Goal: Transaction & Acquisition: Obtain resource

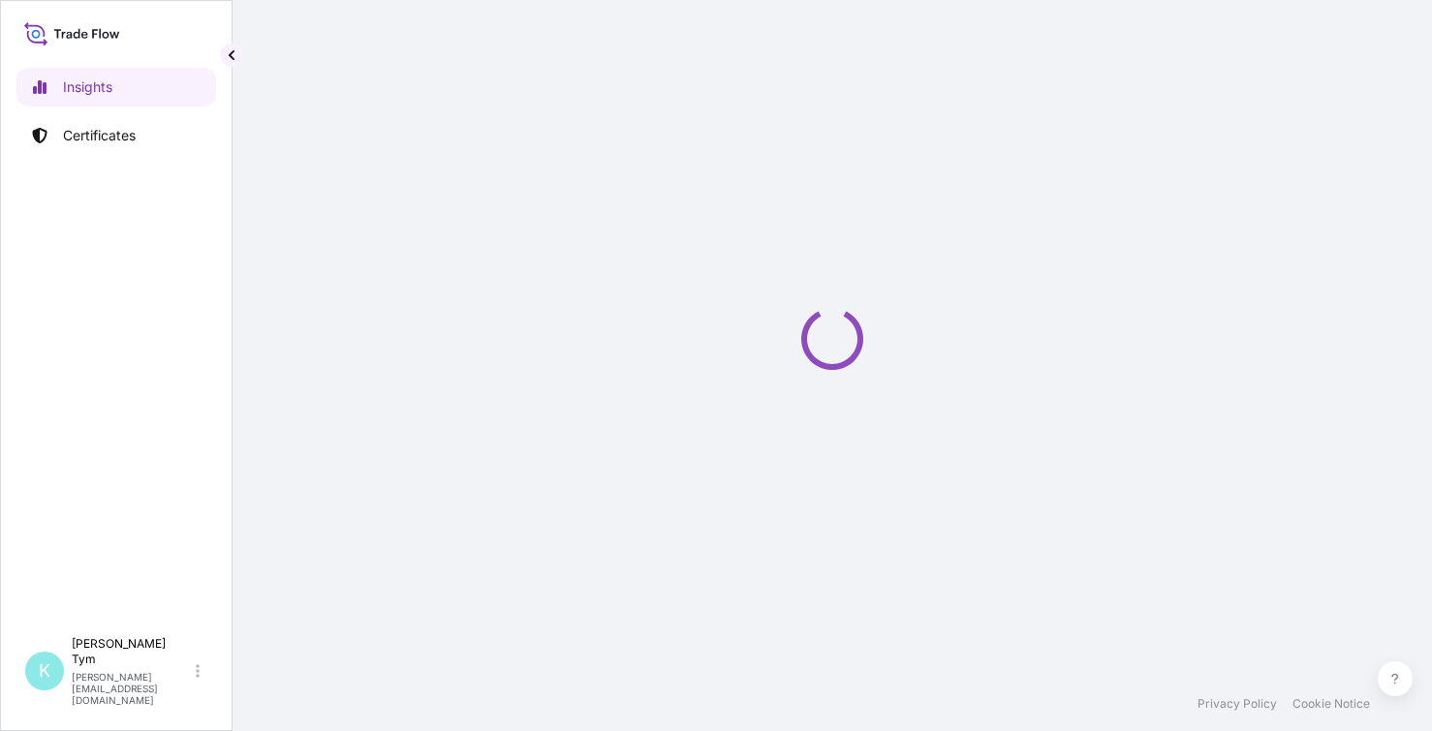
select select "2025"
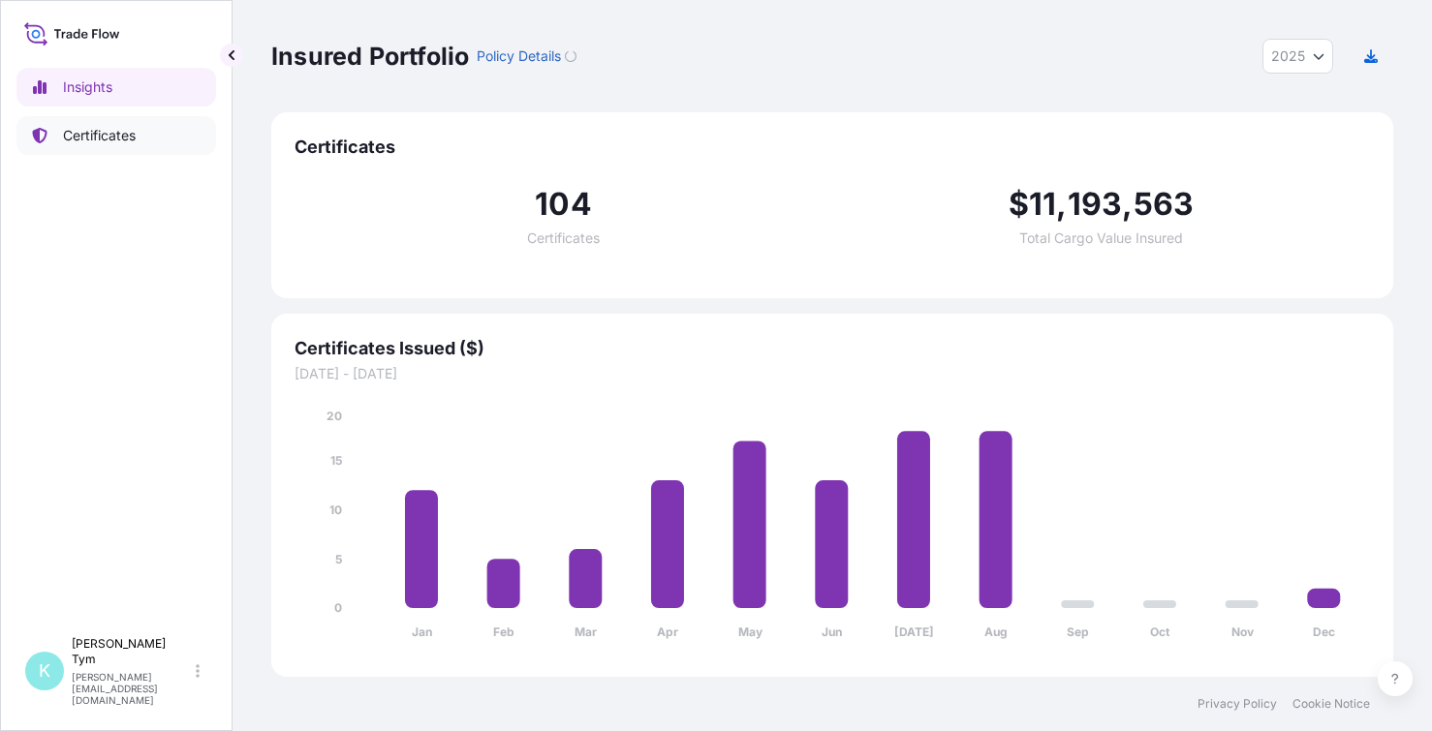
click at [136, 139] on p "Certificates" at bounding box center [99, 135] width 73 height 19
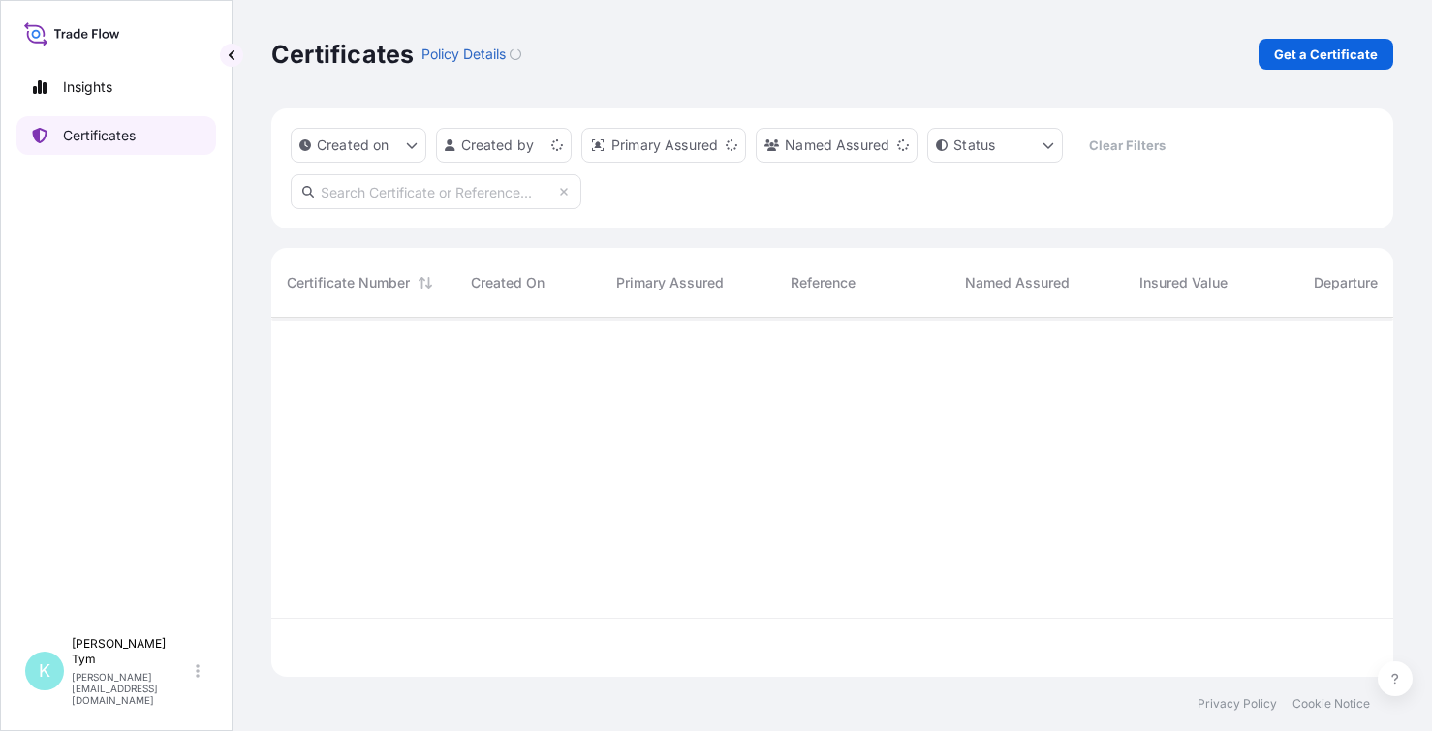
scroll to position [356, 1106]
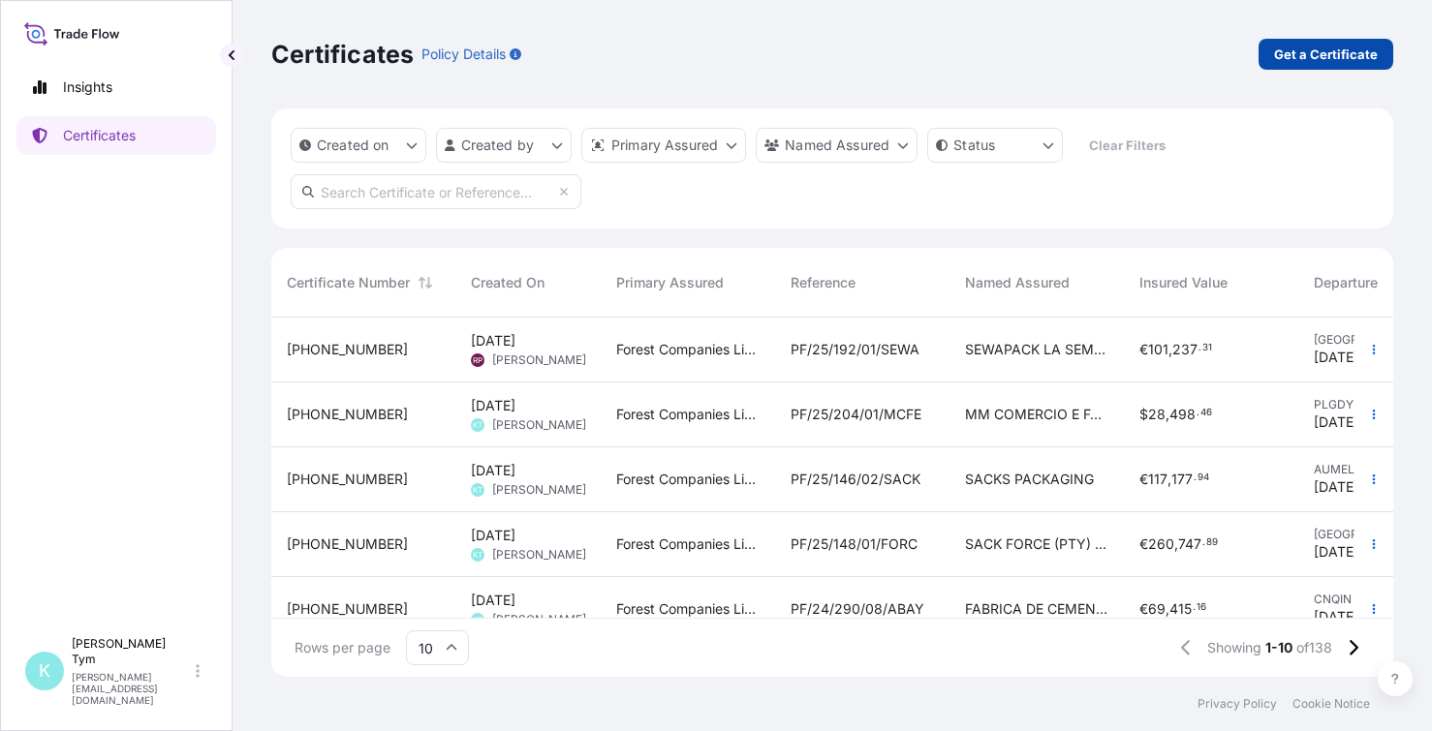
click at [1297, 59] on p "Get a Certificate" at bounding box center [1326, 54] width 104 height 19
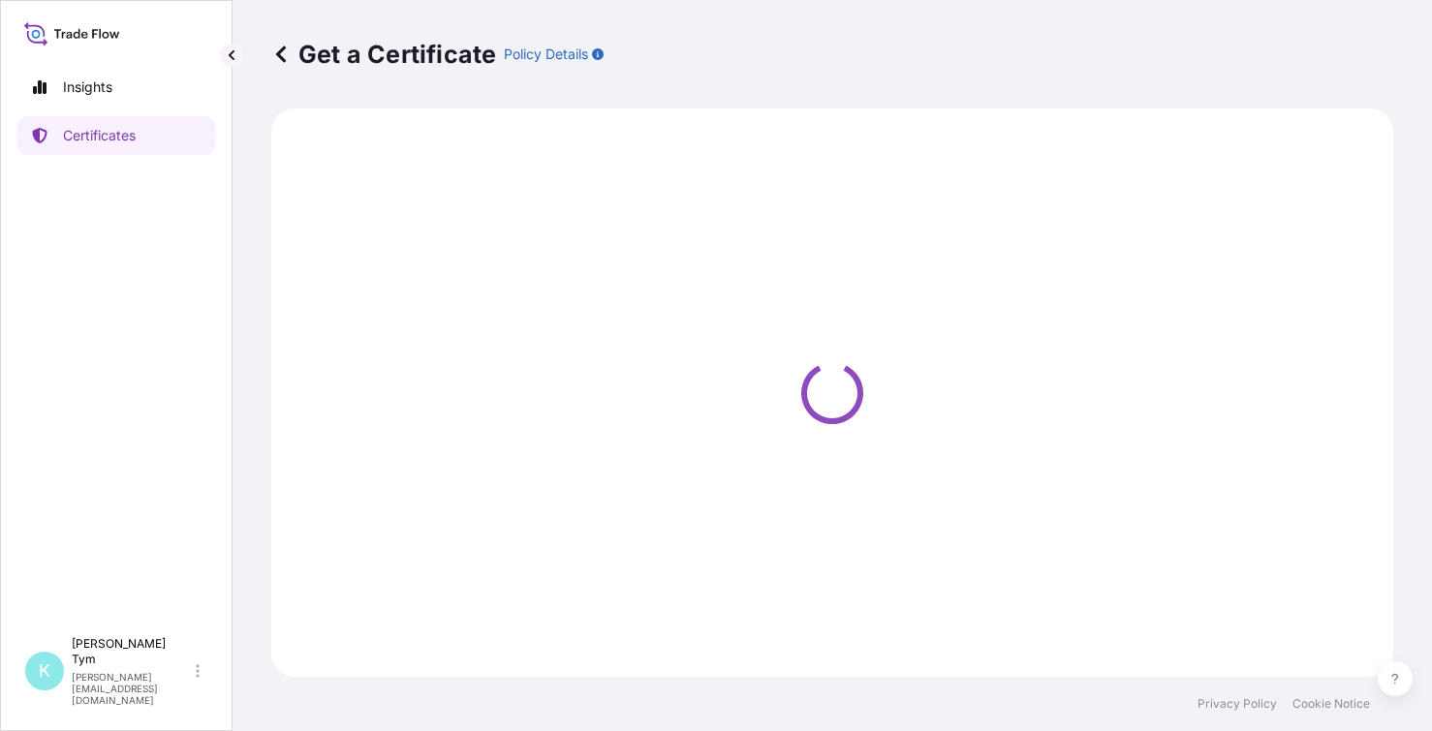
select select "Ocean Vessel"
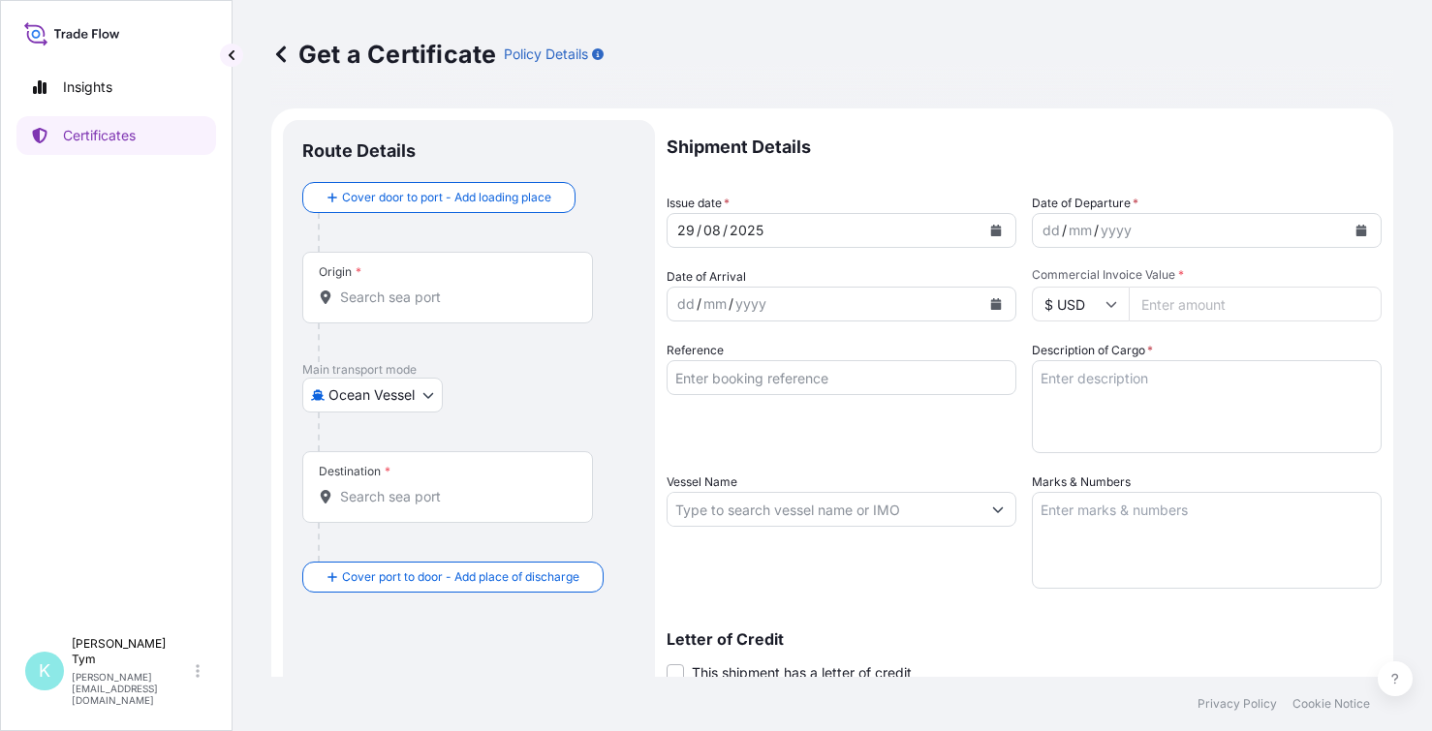
click at [478, 307] on div "Origin *" at bounding box center [447, 288] width 291 height 72
click at [478, 307] on input "Origin *" at bounding box center [454, 297] width 229 height 19
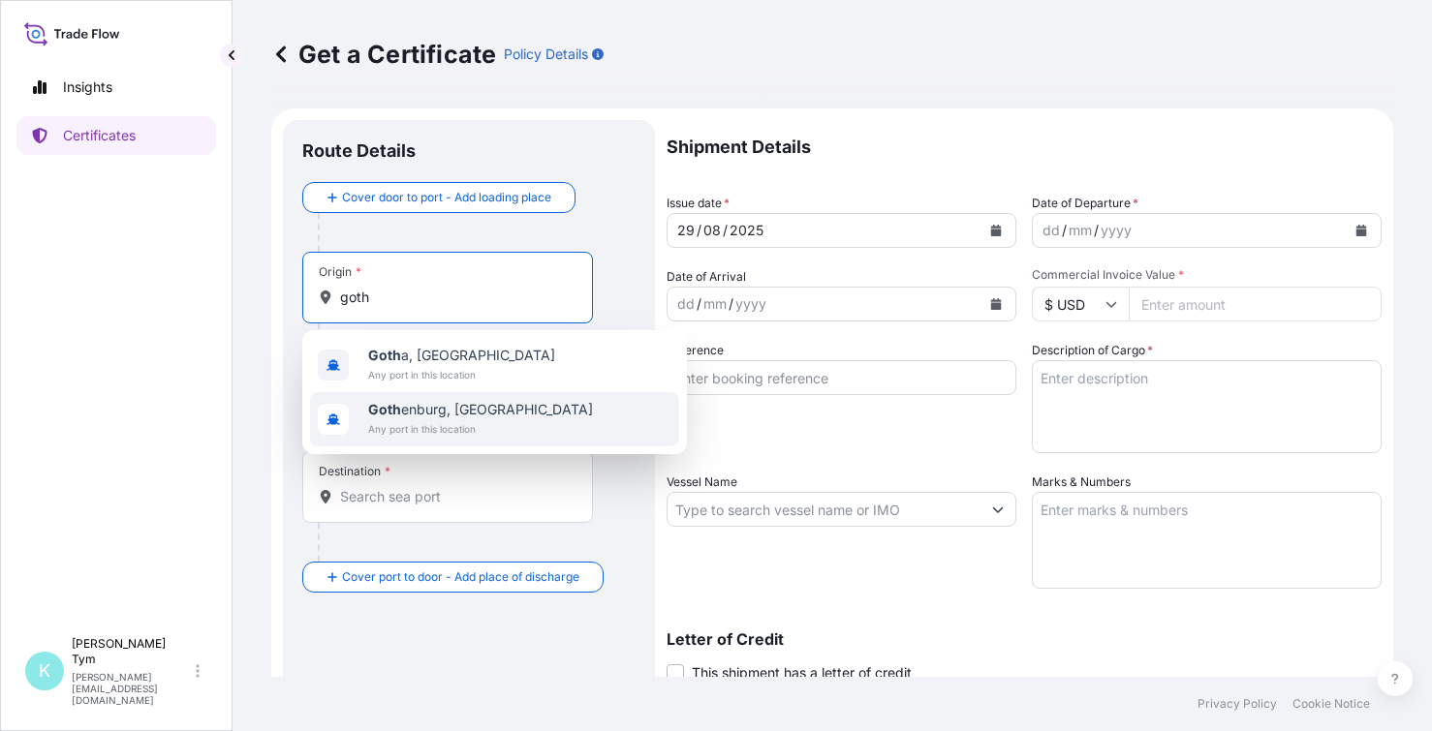
click at [439, 412] on span "Goth enburg, [GEOGRAPHIC_DATA]" at bounding box center [480, 409] width 225 height 19
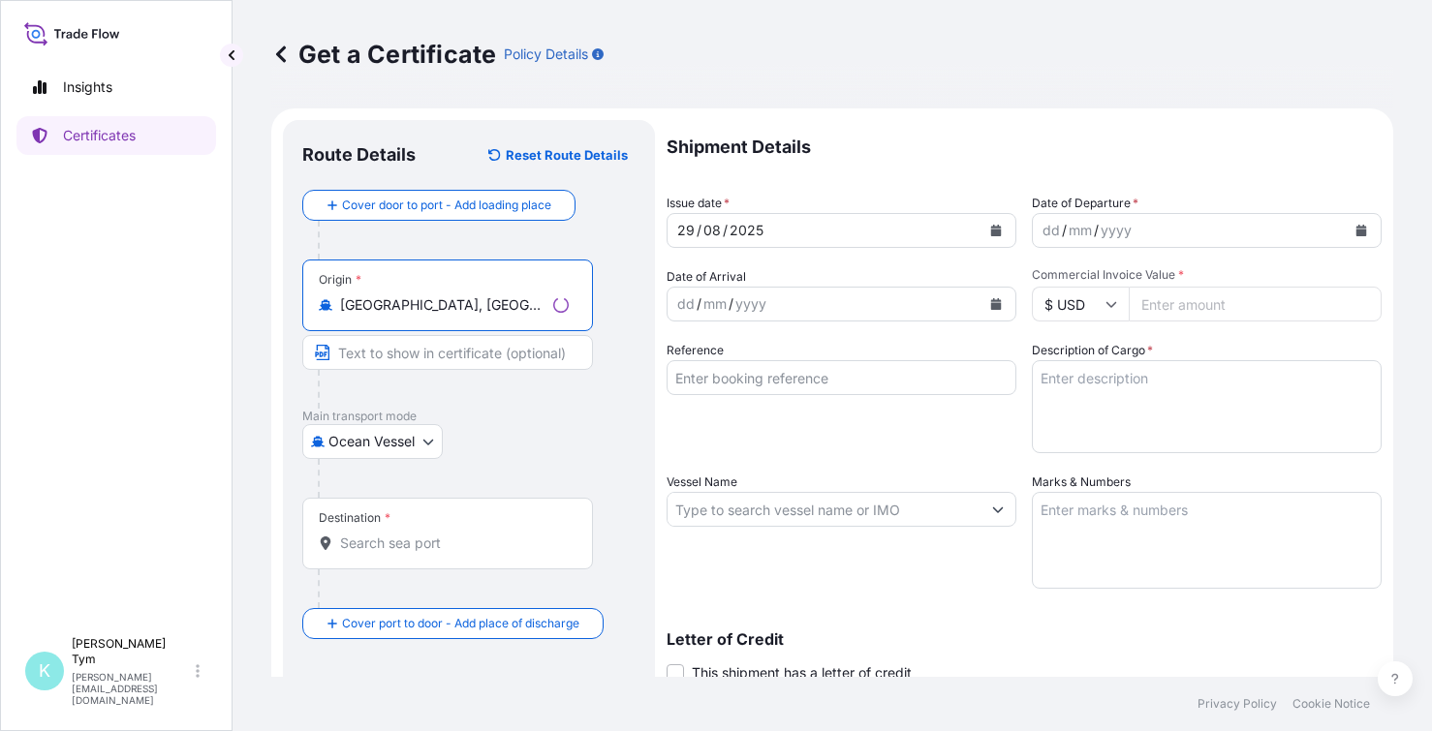
type input "[GEOGRAPHIC_DATA], [GEOGRAPHIC_DATA]"
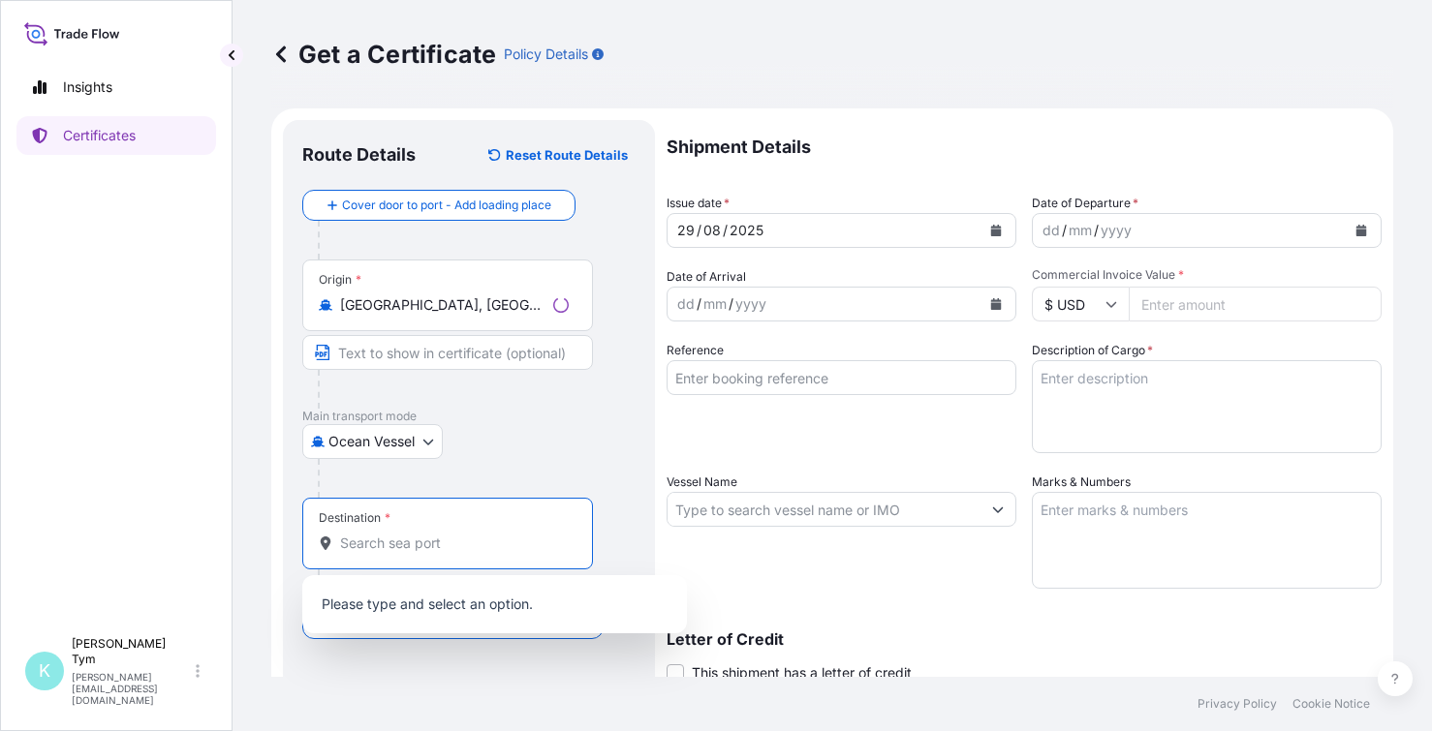
click at [419, 540] on input "Destination *" at bounding box center [454, 543] width 229 height 19
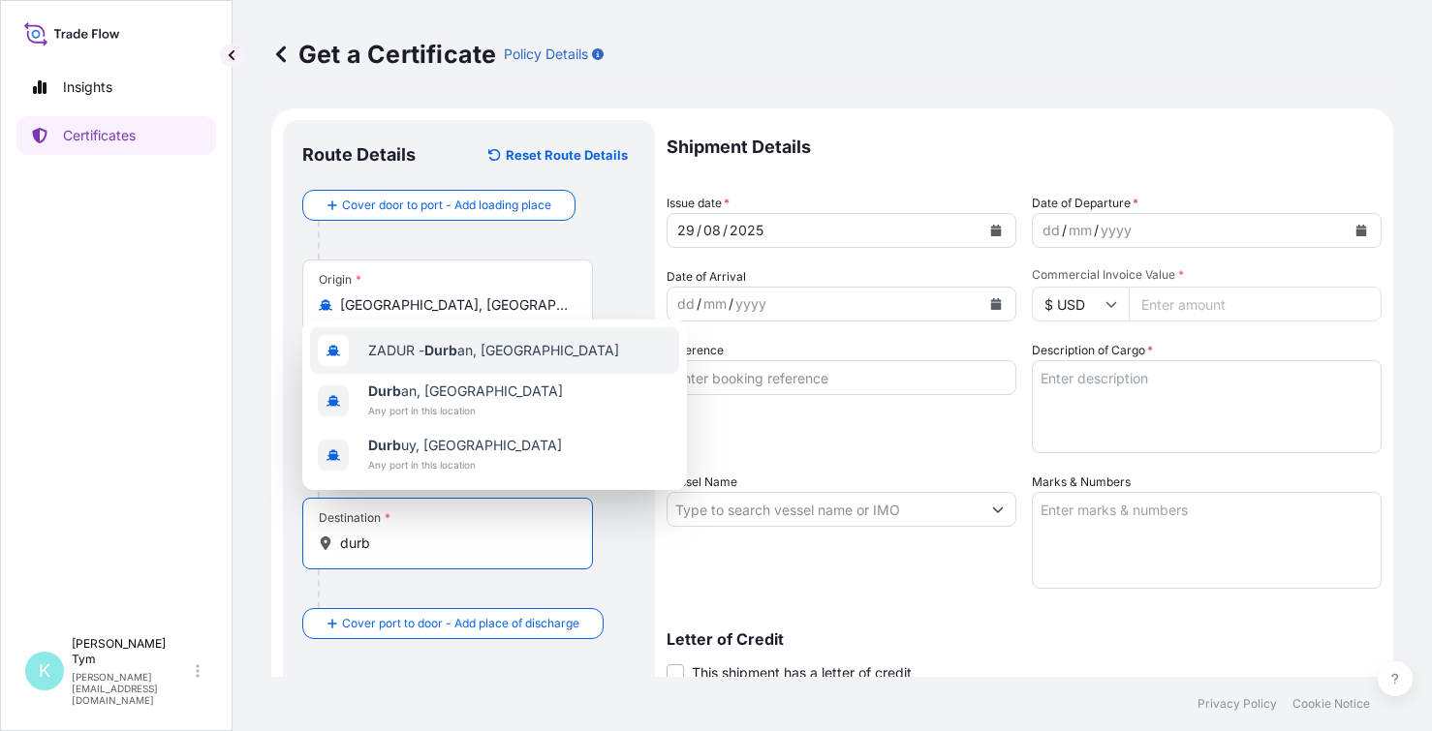
click at [486, 360] on div "ZADUR - Durb an, [GEOGRAPHIC_DATA]" at bounding box center [494, 350] width 369 height 47
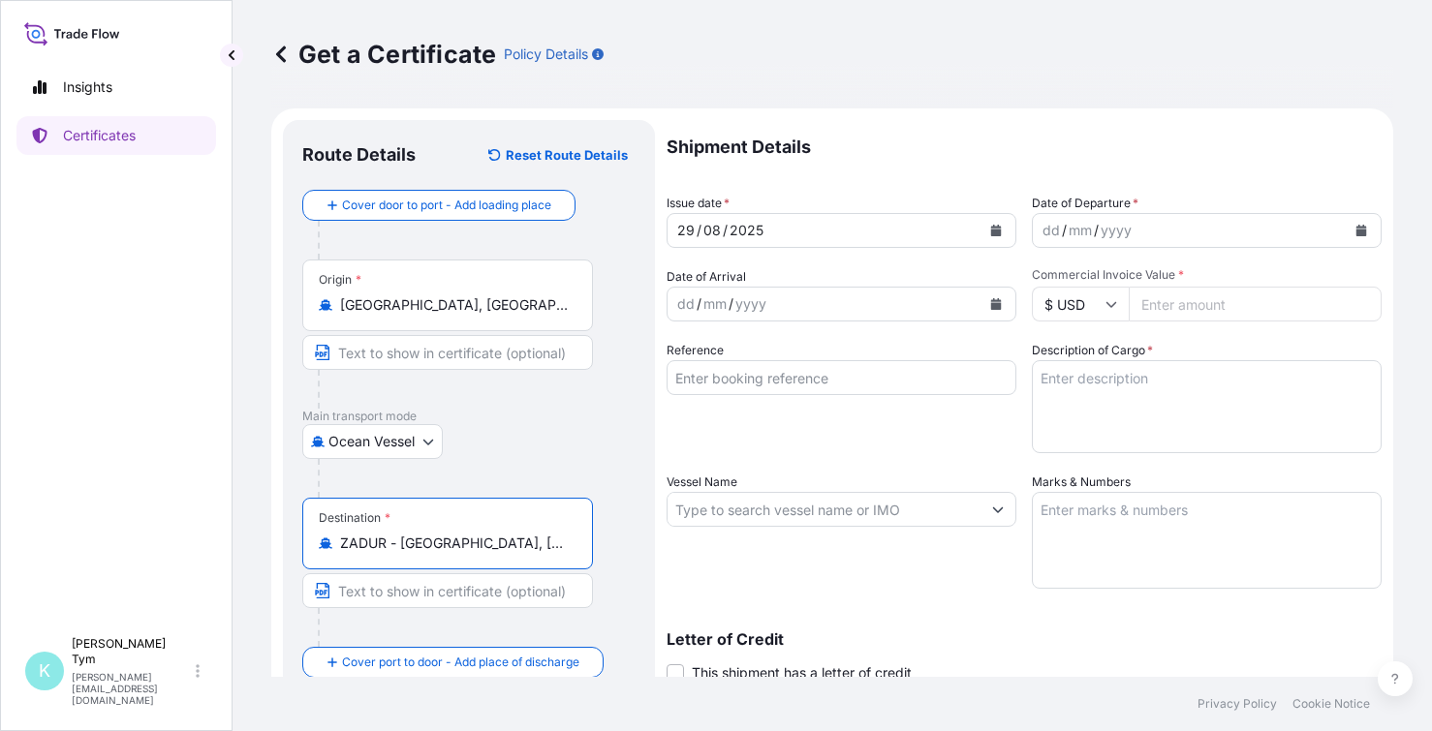
type input "ZADUR - [GEOGRAPHIC_DATA], [GEOGRAPHIC_DATA]"
click at [1355, 225] on icon "Calendar" at bounding box center [1361, 231] width 12 height 12
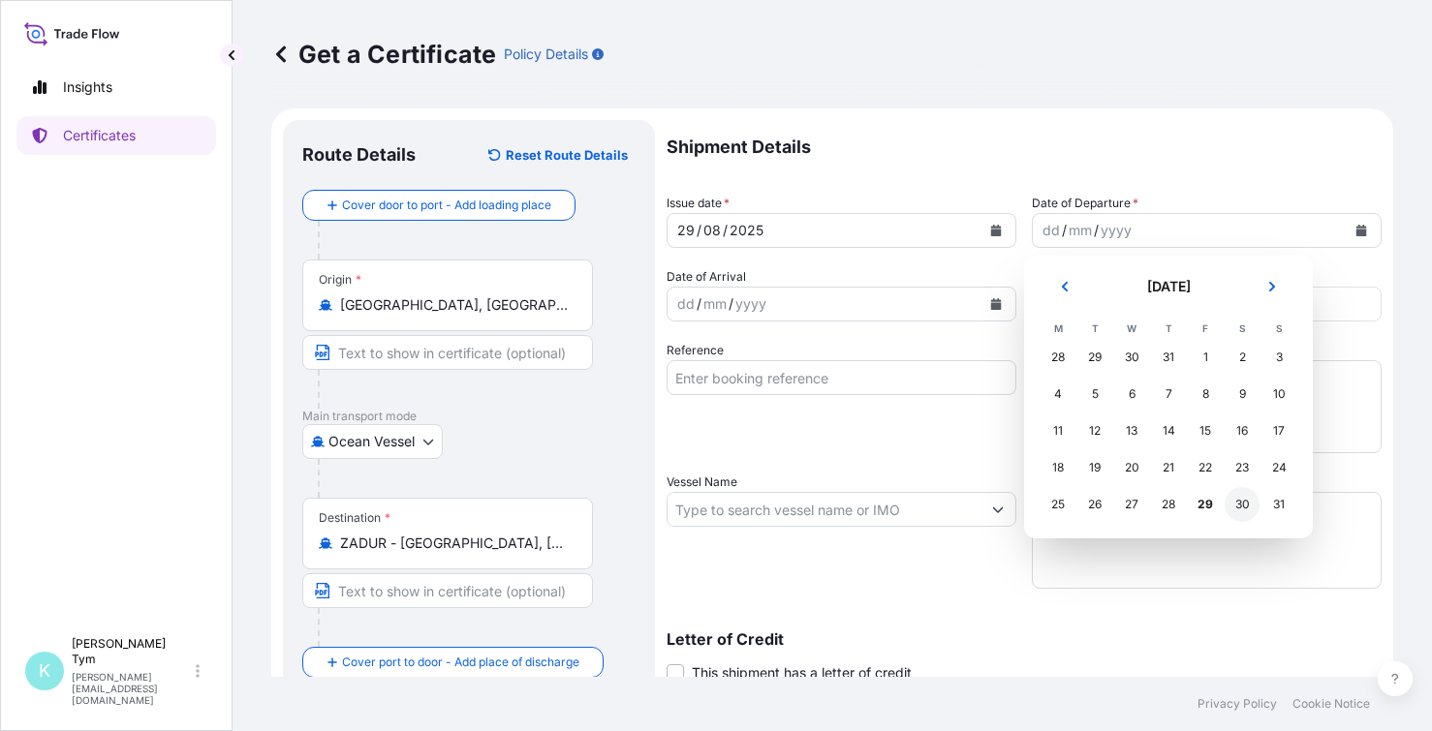
click at [1238, 508] on div "30" at bounding box center [1242, 504] width 35 height 35
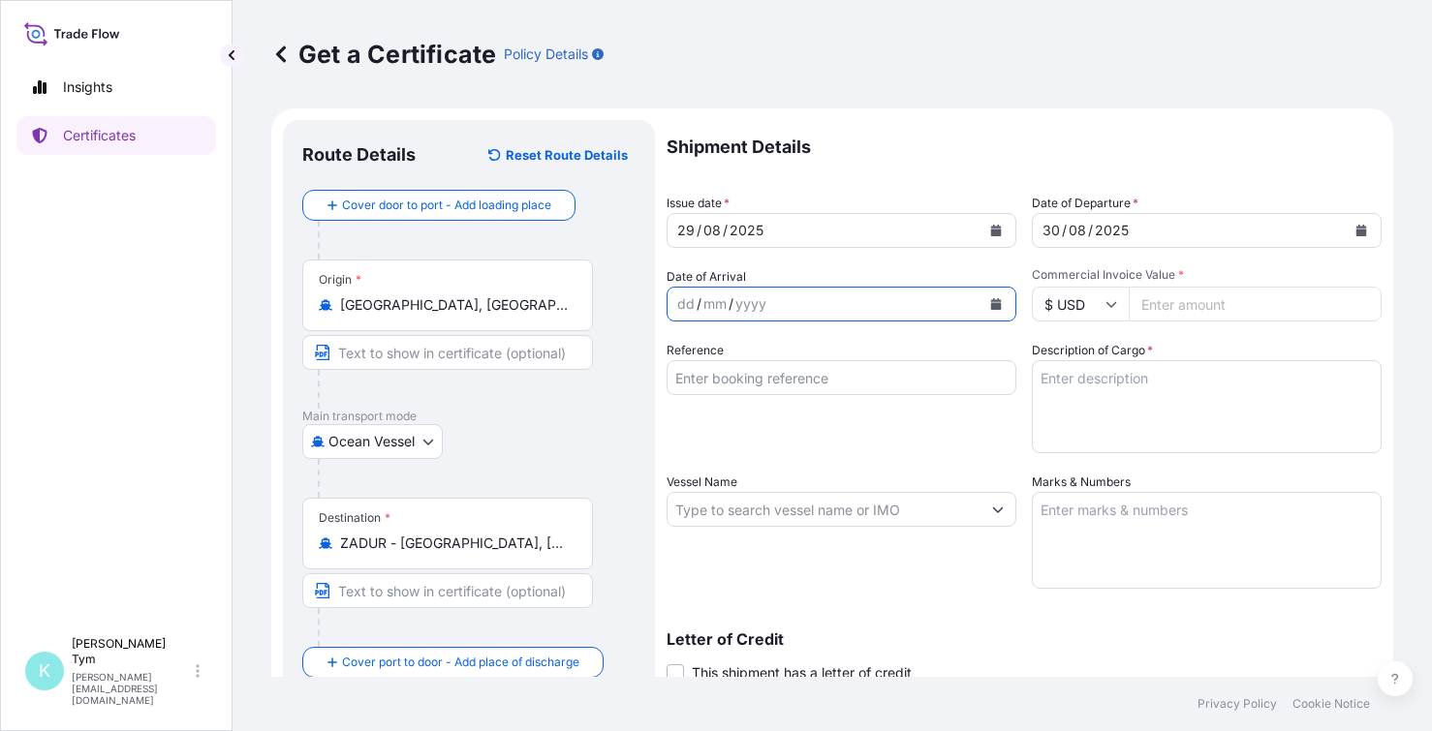
click at [980, 300] on button "Calendar" at bounding box center [995, 304] width 31 height 31
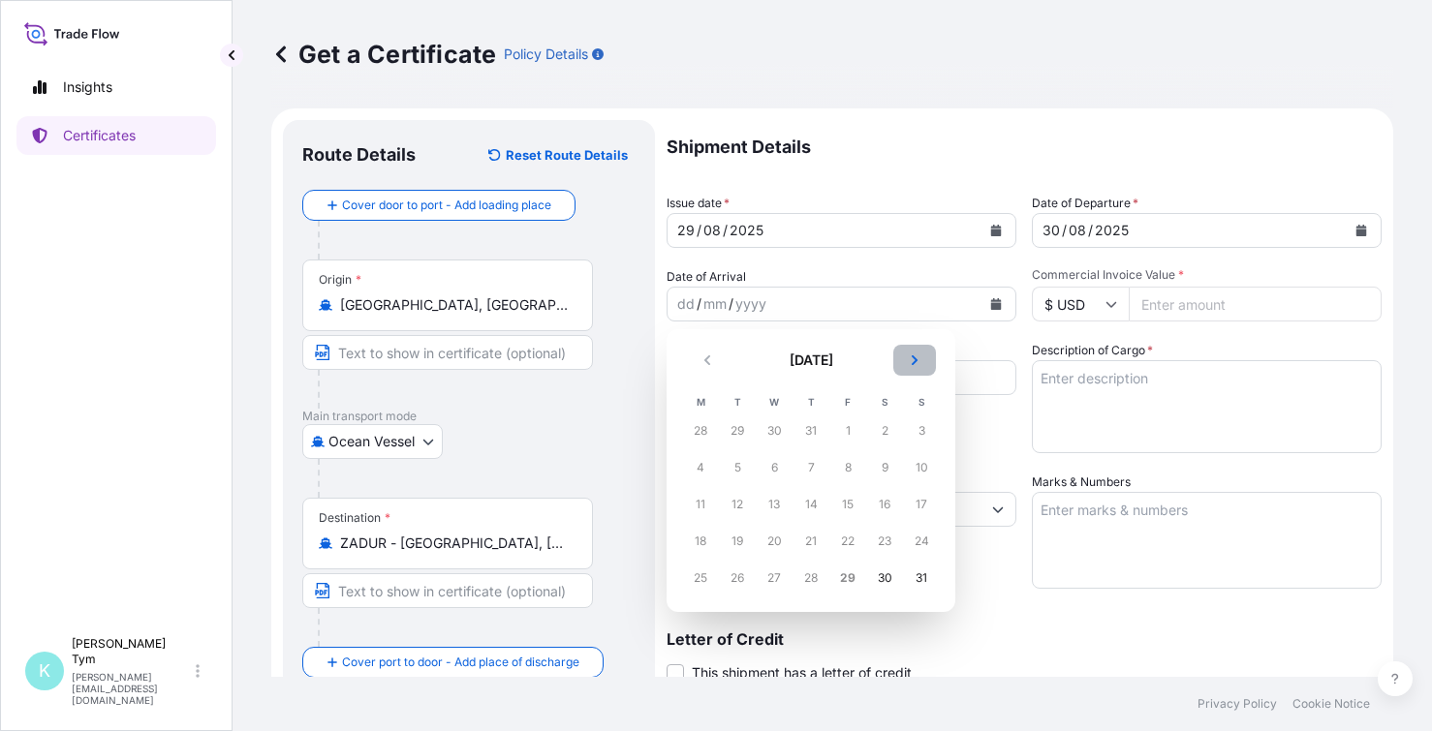
click at [916, 361] on icon "Next" at bounding box center [915, 361] width 12 height 12
click at [887, 543] on div "27" at bounding box center [884, 541] width 35 height 35
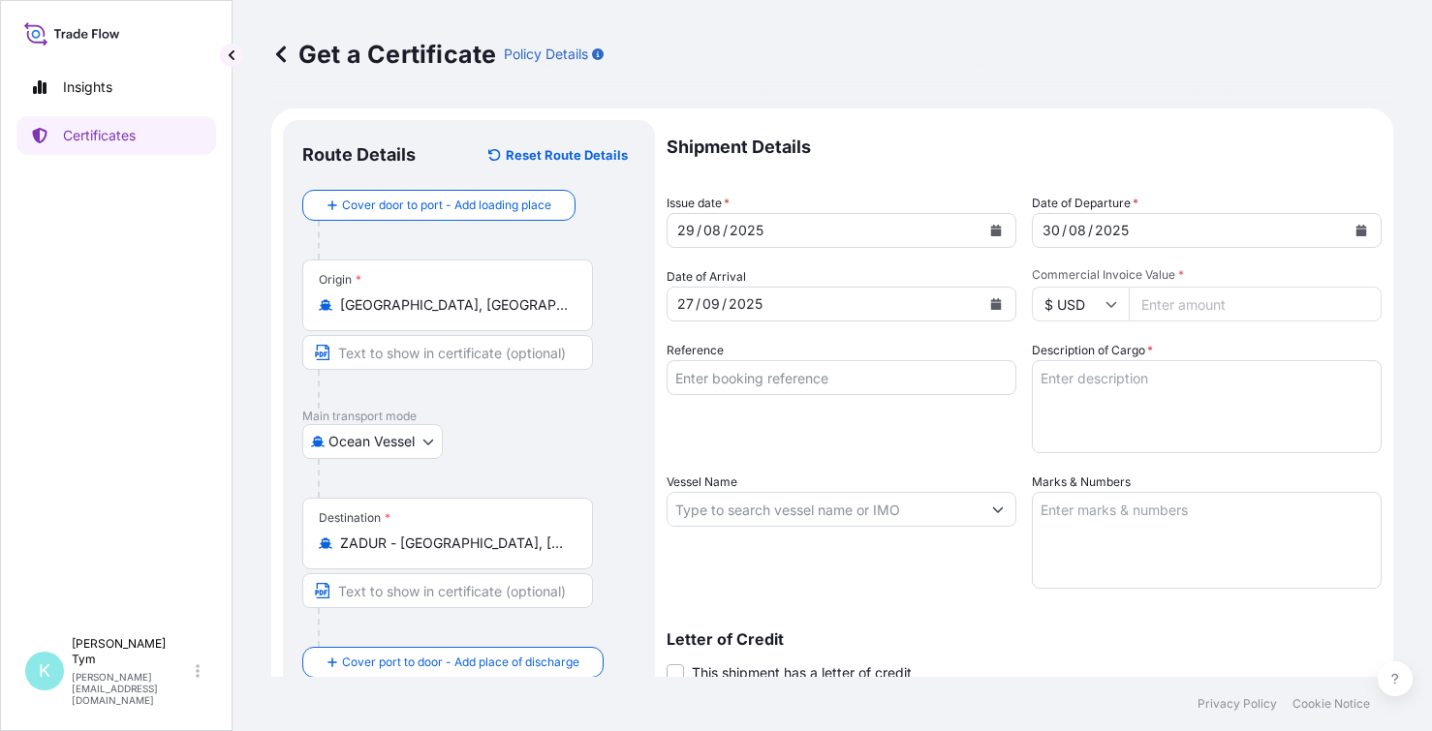
click at [1169, 304] on input "Commercial Invoice Value *" at bounding box center [1255, 304] width 253 height 35
type input "77777"
click at [1151, 392] on textarea "Description of Cargo *" at bounding box center [1207, 406] width 350 height 93
type textarea "nnnnn"
click at [1127, 545] on textarea "Marks & Numbers" at bounding box center [1207, 540] width 350 height 97
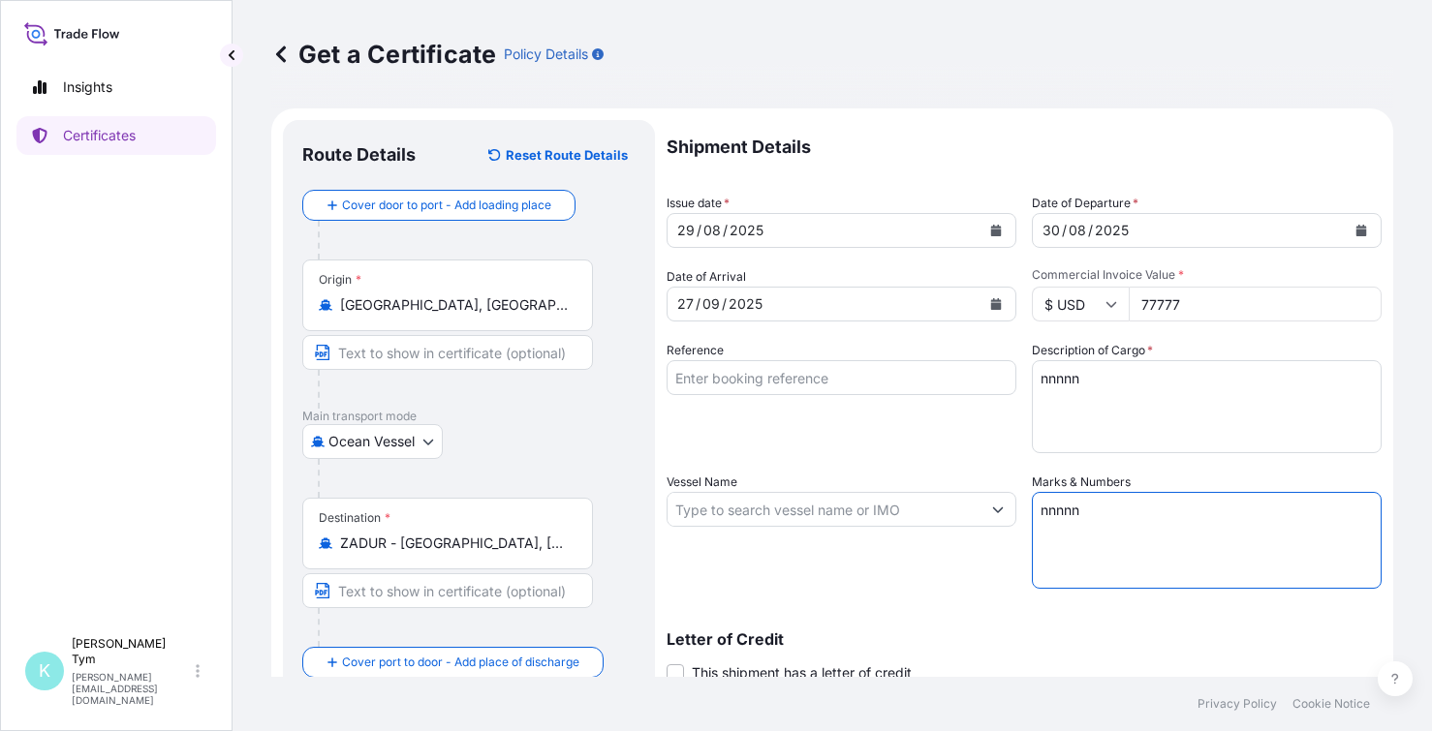
type textarea "nnnnn"
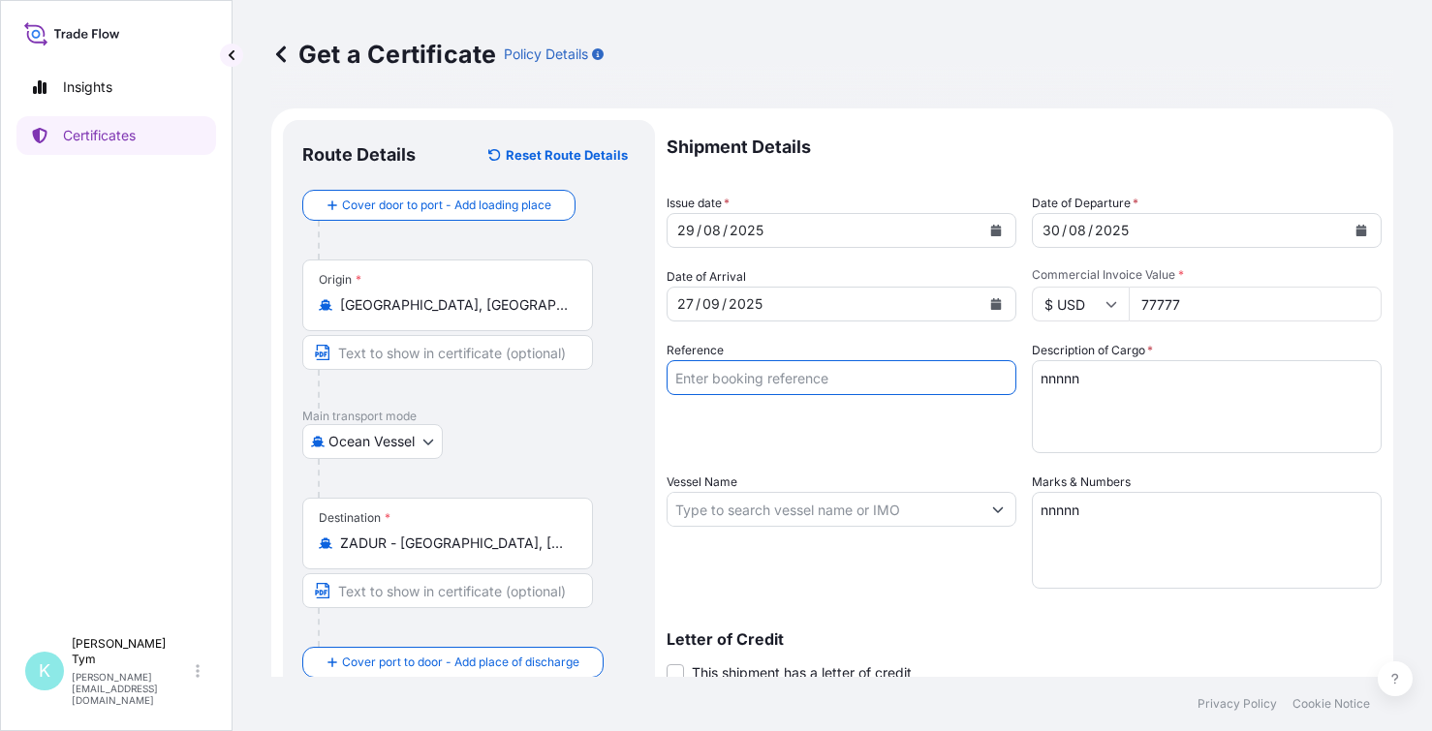
click at [987, 381] on input "Reference" at bounding box center [842, 377] width 350 height 35
type input "nnnnn"
click at [932, 502] on input "Vessel Name" at bounding box center [823, 509] width 313 height 35
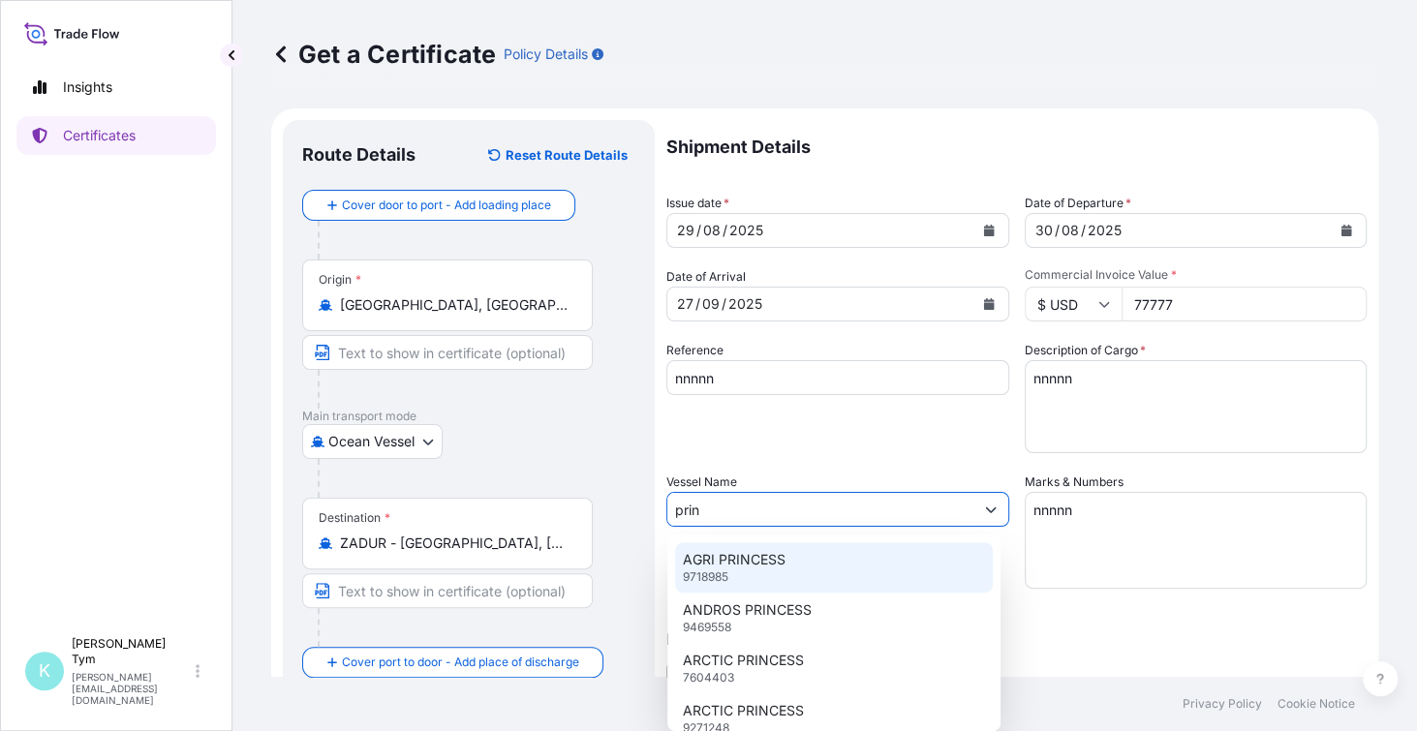
click at [783, 552] on p "AGRI PRINCESS" at bounding box center [734, 559] width 103 height 19
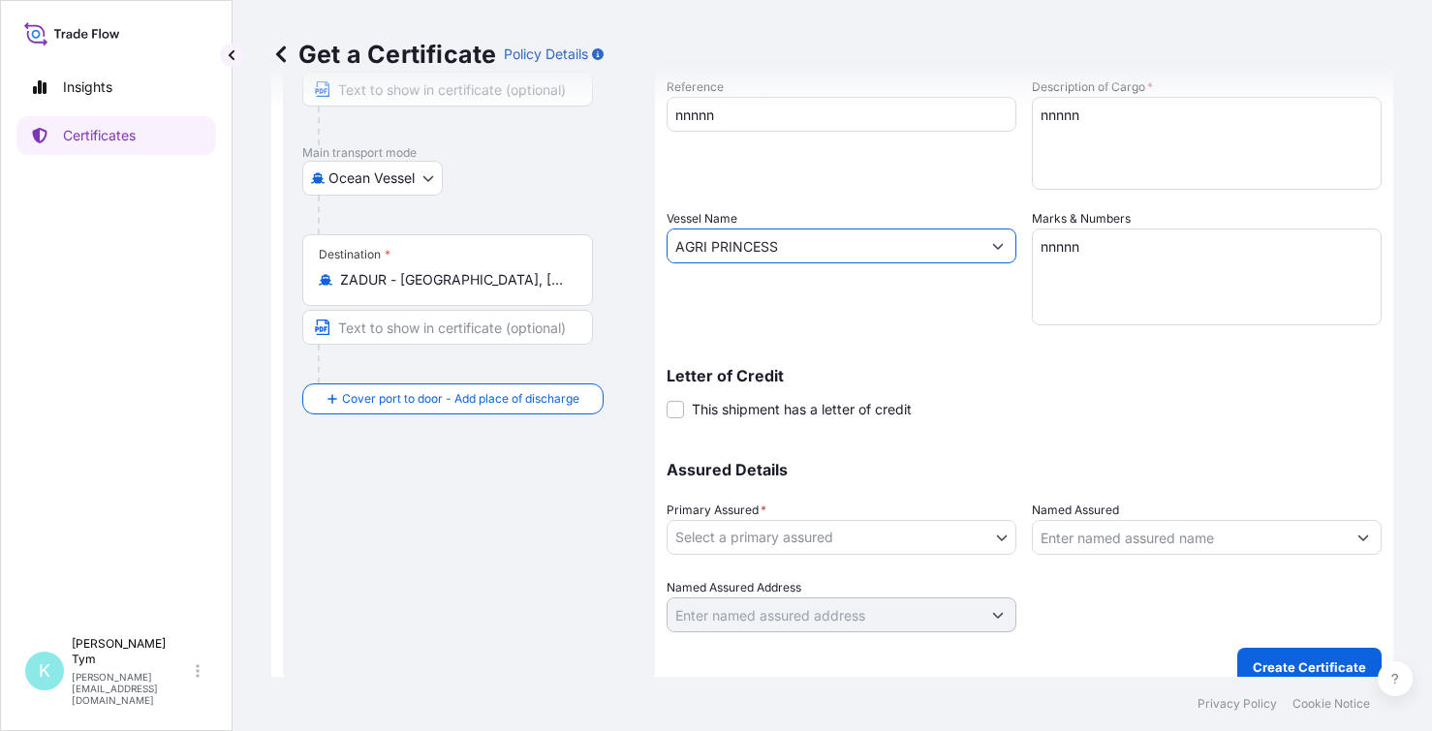
scroll to position [284, 0]
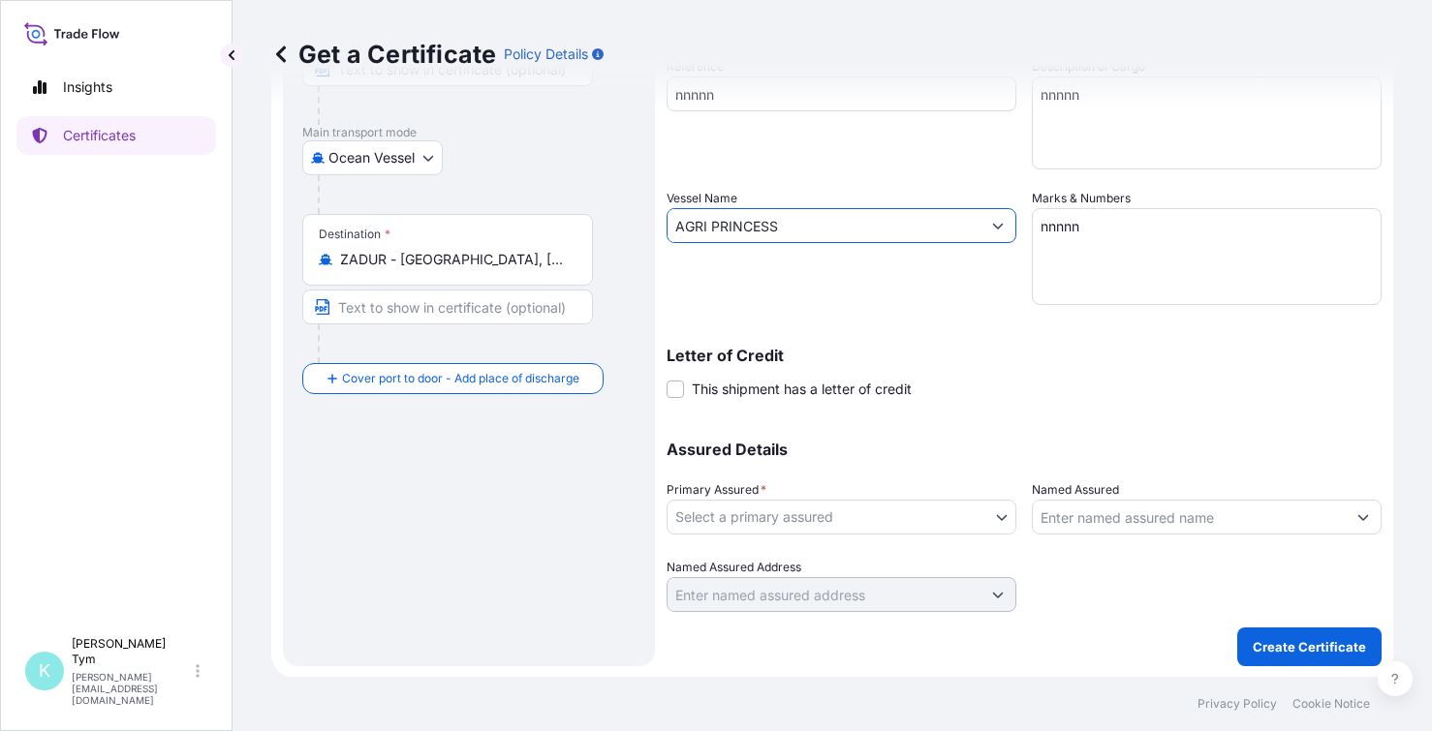
type input "AGRI PRINCESS"
click at [939, 519] on body "77 options available. 1 option available. Insights Certificates K [PERSON_NAME]…" at bounding box center [716, 365] width 1432 height 731
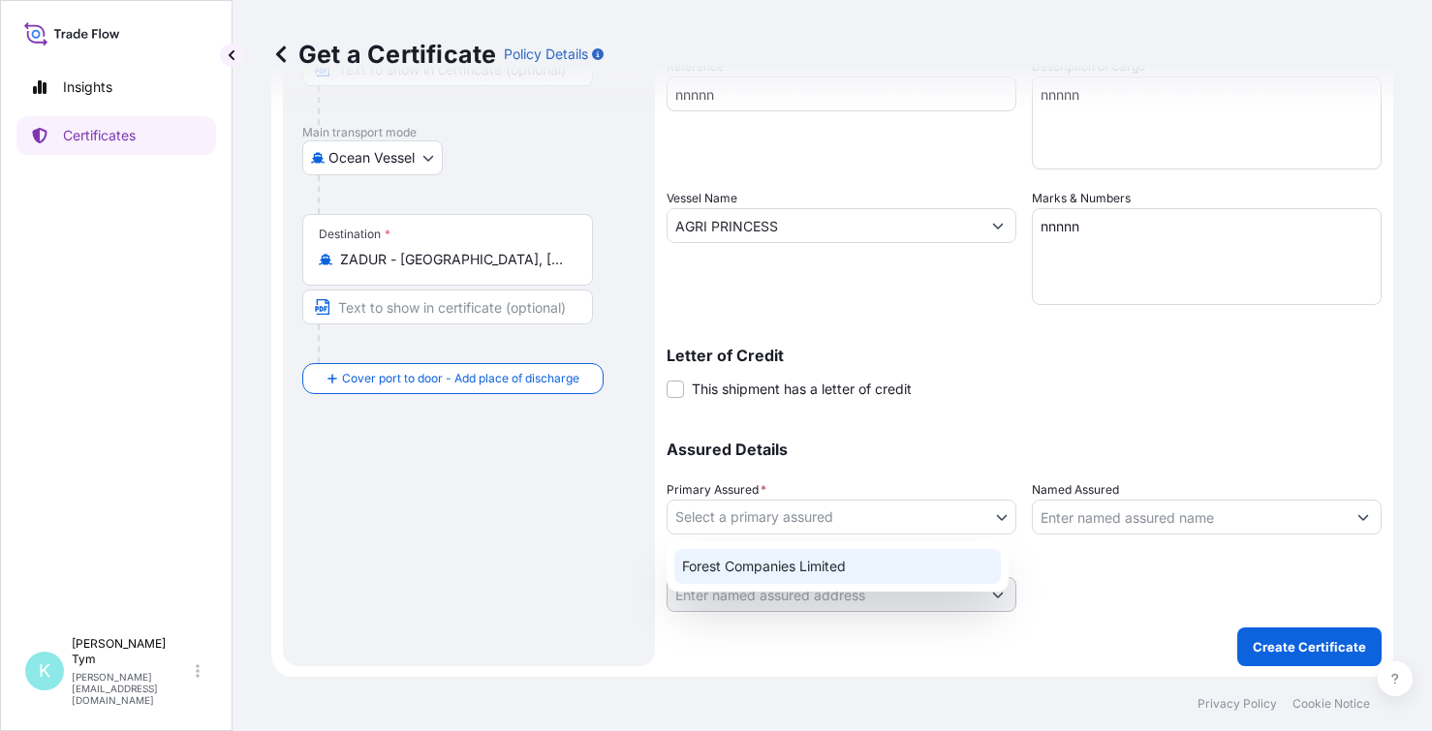
click at [853, 553] on div "Forest Companies Limited" at bounding box center [837, 566] width 326 height 35
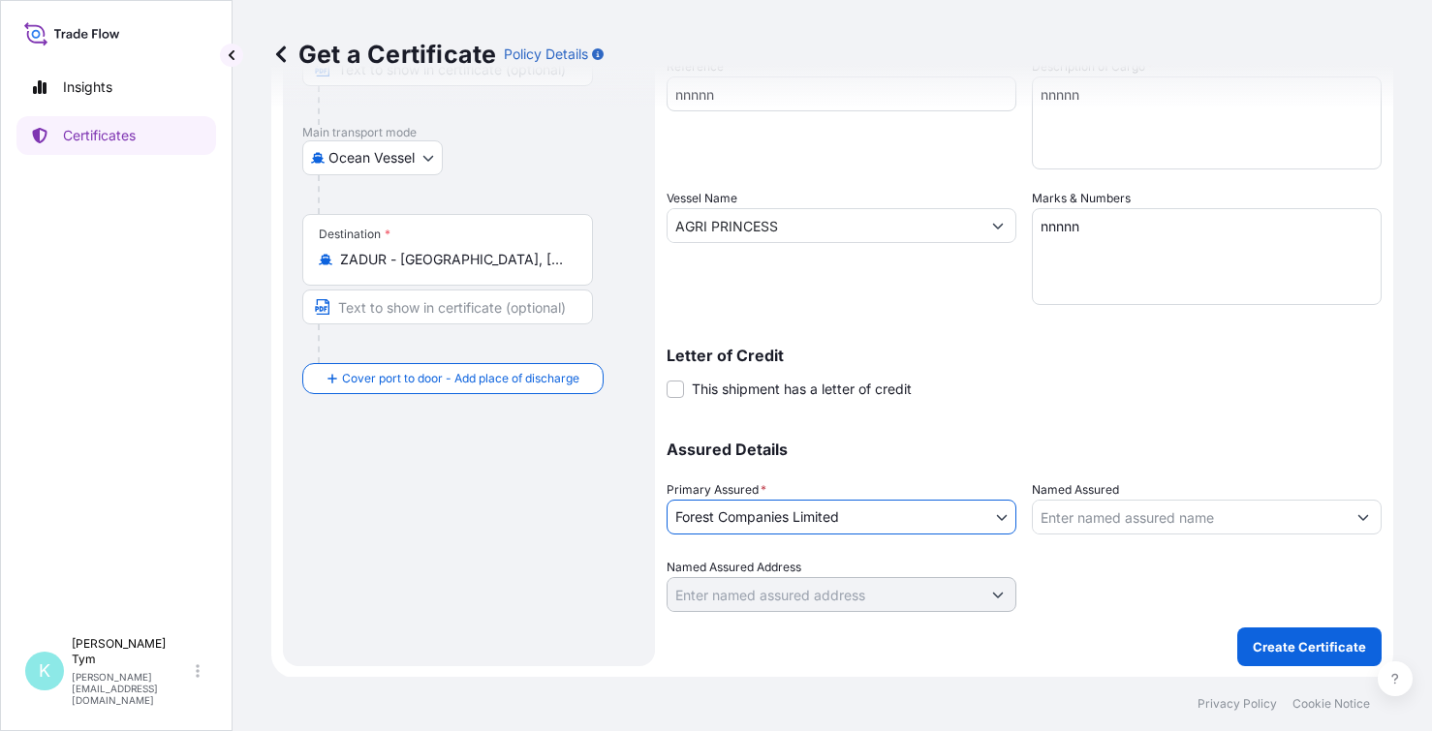
click at [1109, 522] on input "Named Assured" at bounding box center [1189, 517] width 313 height 35
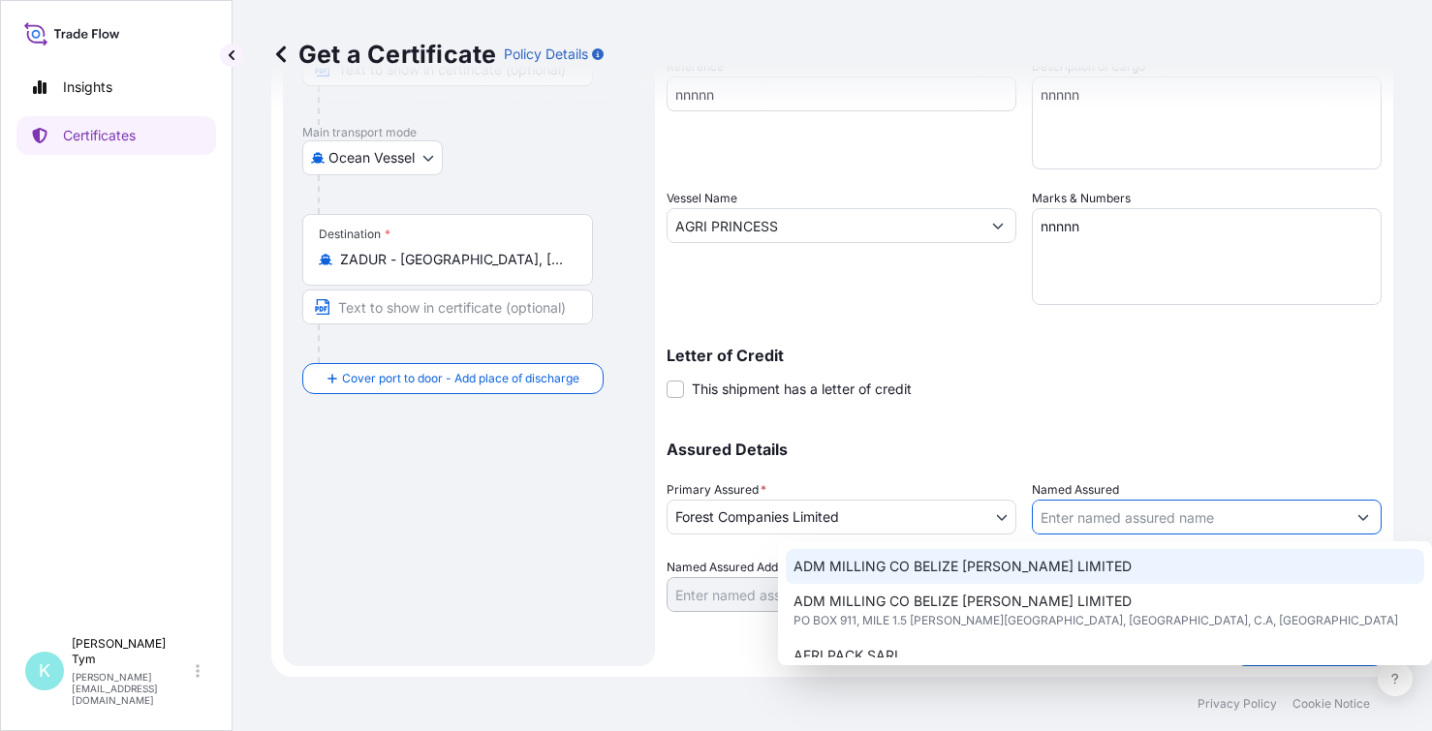
click at [1023, 560] on span "ADM MILLING CO BELIZE [PERSON_NAME] LIMITED" at bounding box center [962, 566] width 338 height 19
type input "ADM MILLING CO BELIZE [PERSON_NAME] LIMITED"
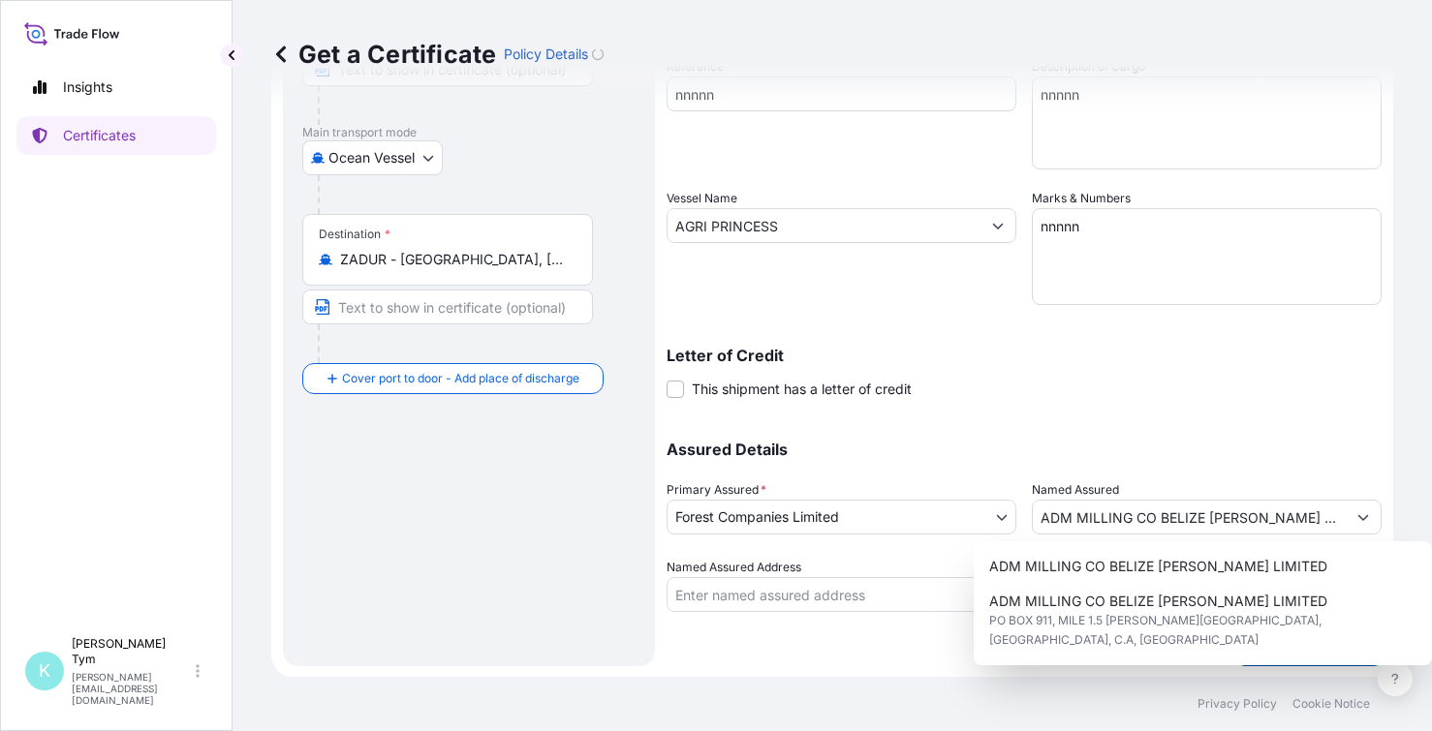
click at [1277, 650] on p "Create Certificate" at bounding box center [1309, 646] width 113 height 19
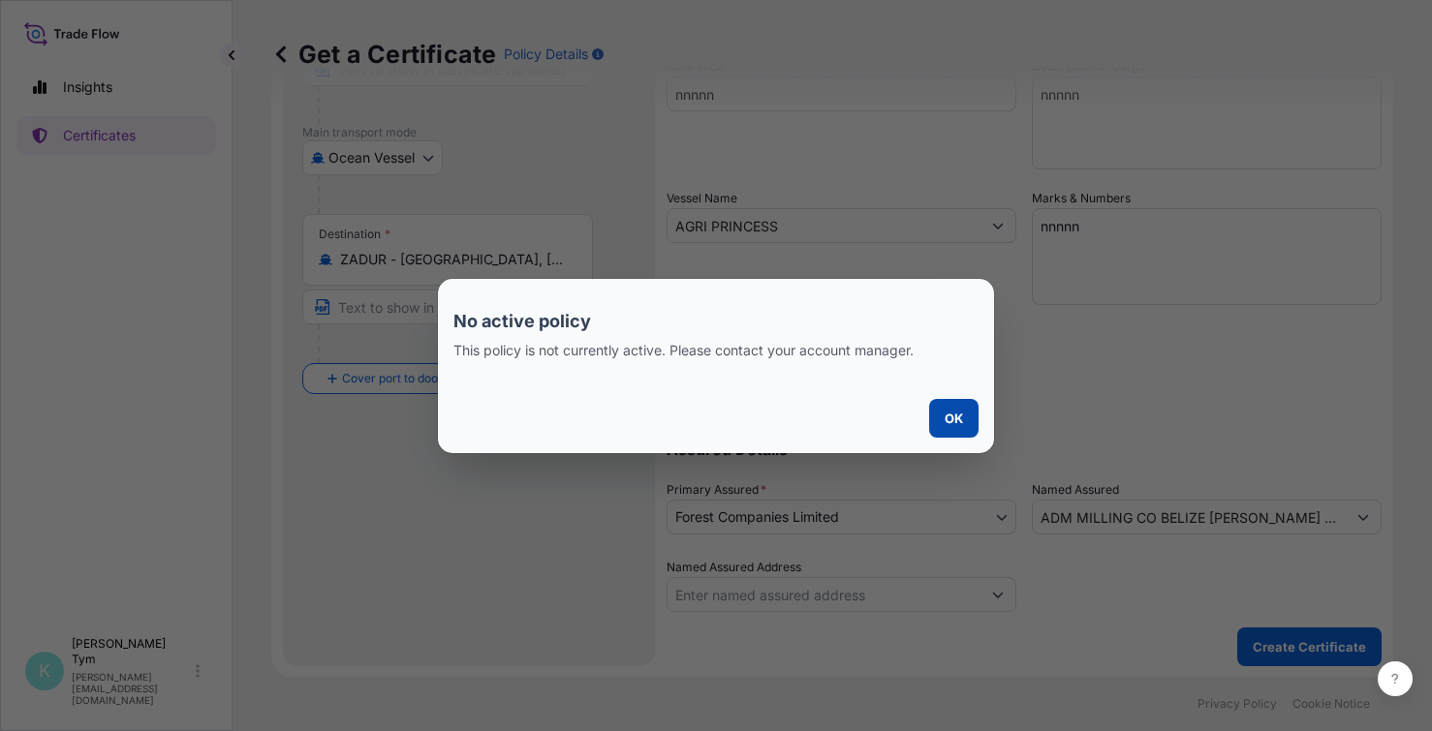
click at [949, 419] on p "OK" at bounding box center [954, 418] width 18 height 19
